Goal: Transaction & Acquisition: Download file/media

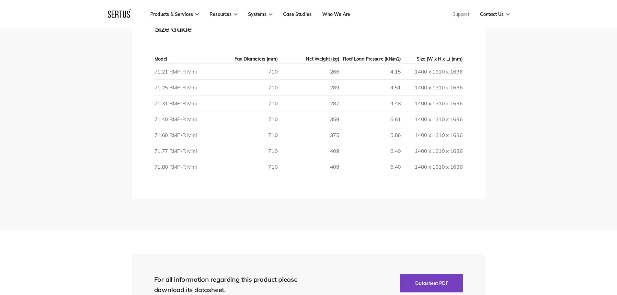
scroll to position [874, 0]
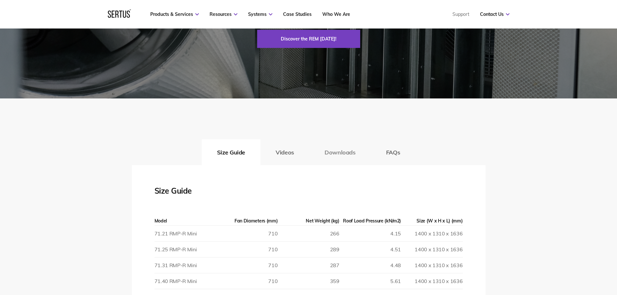
click at [341, 152] on button "Downloads" at bounding box center [339, 152] width 61 height 26
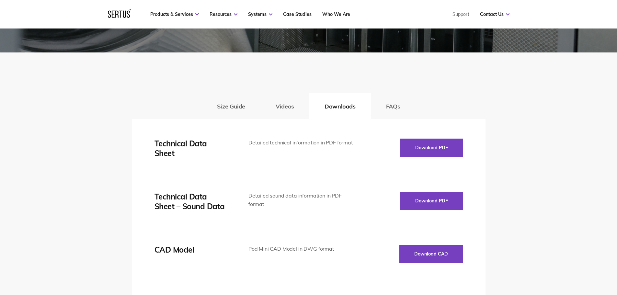
scroll to position [1003, 0]
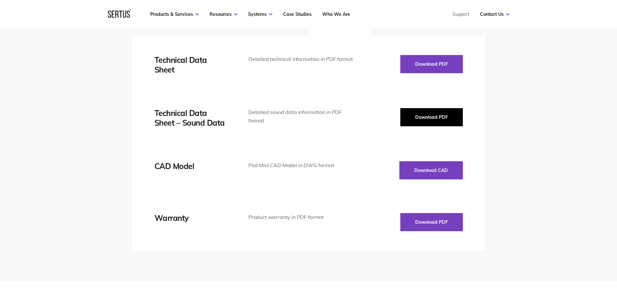
click at [426, 115] on button "Download PDF" at bounding box center [431, 117] width 62 height 18
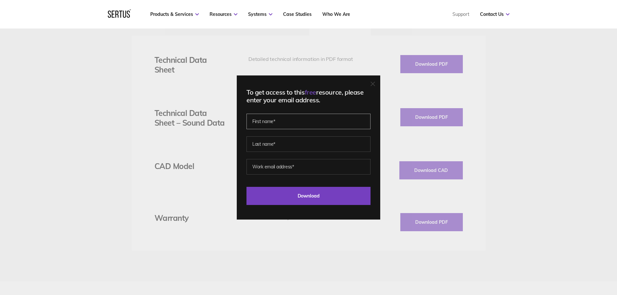
click at [297, 121] on input "text" at bounding box center [308, 122] width 124 height 16
type input "[PERSON_NAME]"
click at [293, 146] on input "text" at bounding box center [308, 144] width 124 height 16
type input "[PERSON_NAME]"
click at [298, 164] on input "email" at bounding box center [308, 167] width 124 height 16
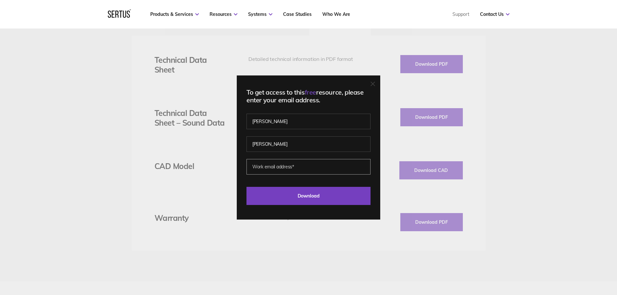
type input "[EMAIL_ADDRESS][PERSON_NAME][DOMAIN_NAME]"
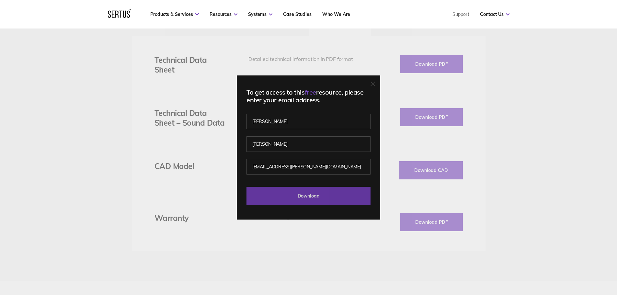
click at [304, 194] on input "Download" at bounding box center [308, 196] width 124 height 18
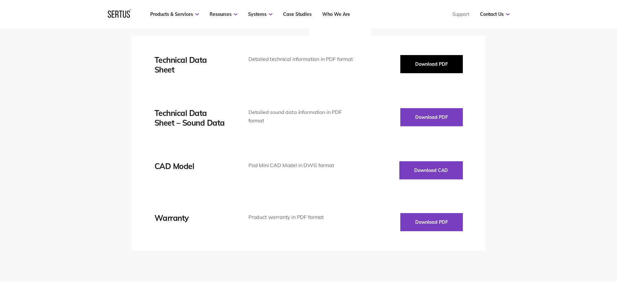
click at [418, 67] on button "Download PDF" at bounding box center [431, 64] width 62 height 18
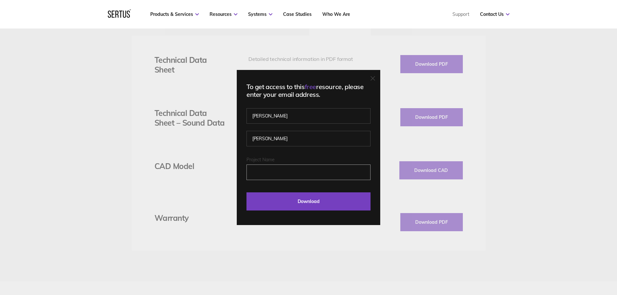
click at [281, 178] on input "Project Name" at bounding box center [308, 172] width 124 height 16
type input "XX"
click at [306, 200] on input "Download" at bounding box center [308, 201] width 124 height 18
